Goal: Task Accomplishment & Management: Manage account settings

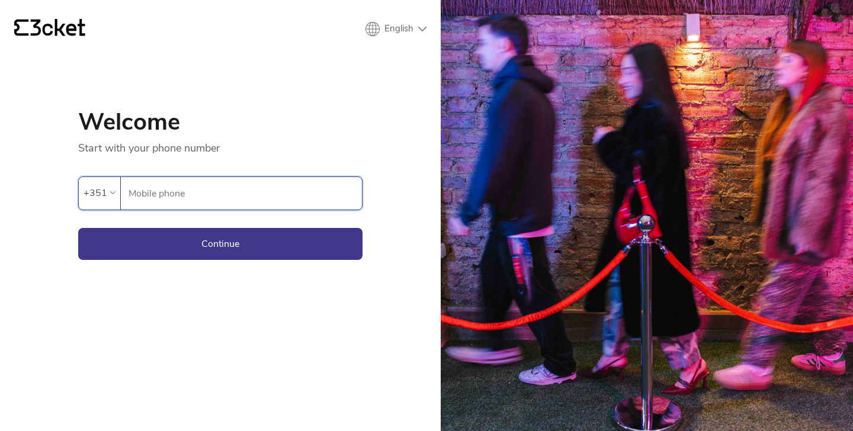
click at [220, 199] on input "Mobile phone" at bounding box center [245, 193] width 234 height 33
type input "913460893"
click at [143, 251] on button "Continue" at bounding box center [220, 244] width 284 height 32
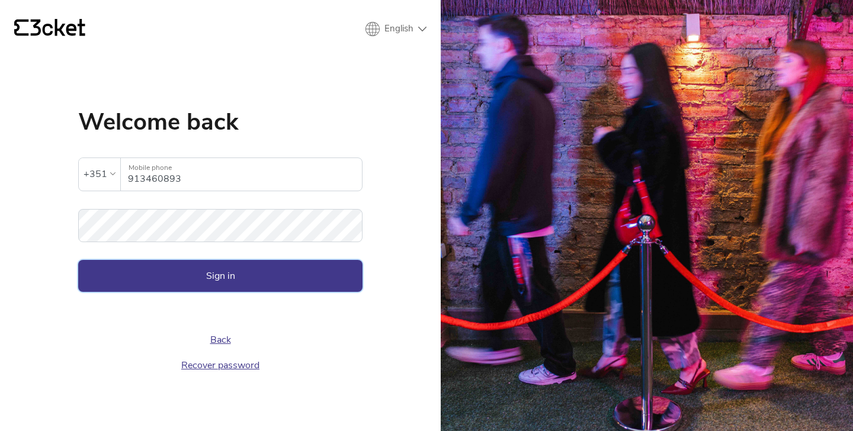
click at [196, 279] on button "Sign in" at bounding box center [220, 276] width 284 height 32
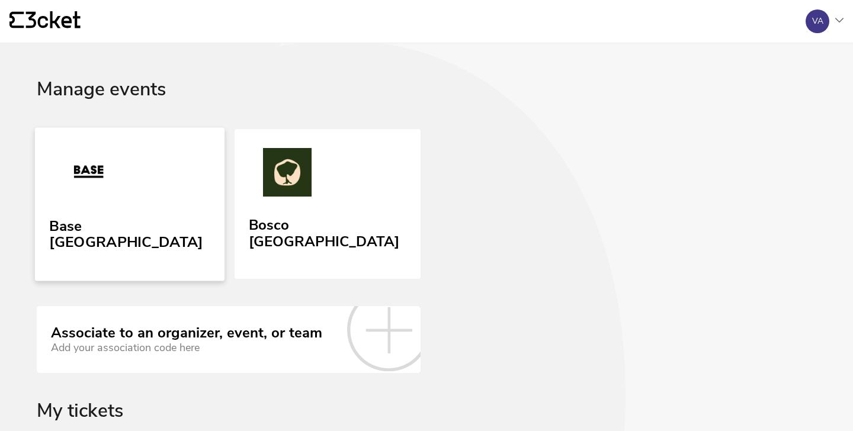
click at [122, 195] on img at bounding box center [88, 174] width 79 height 55
